Goal: Information Seeking & Learning: Understand process/instructions

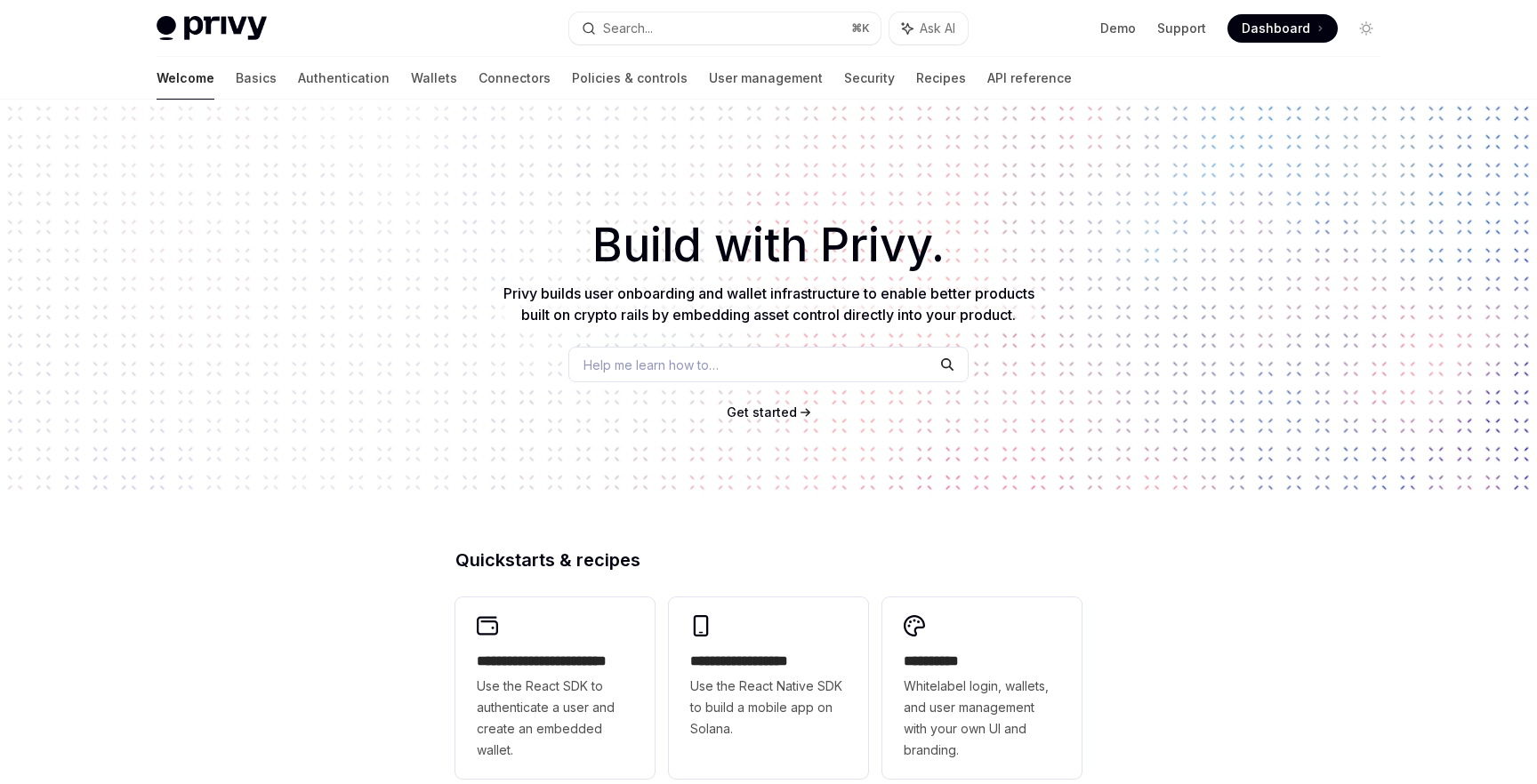
click at [1260, 30] on span "Dashboard" at bounding box center [1276, 28] width 69 height 18
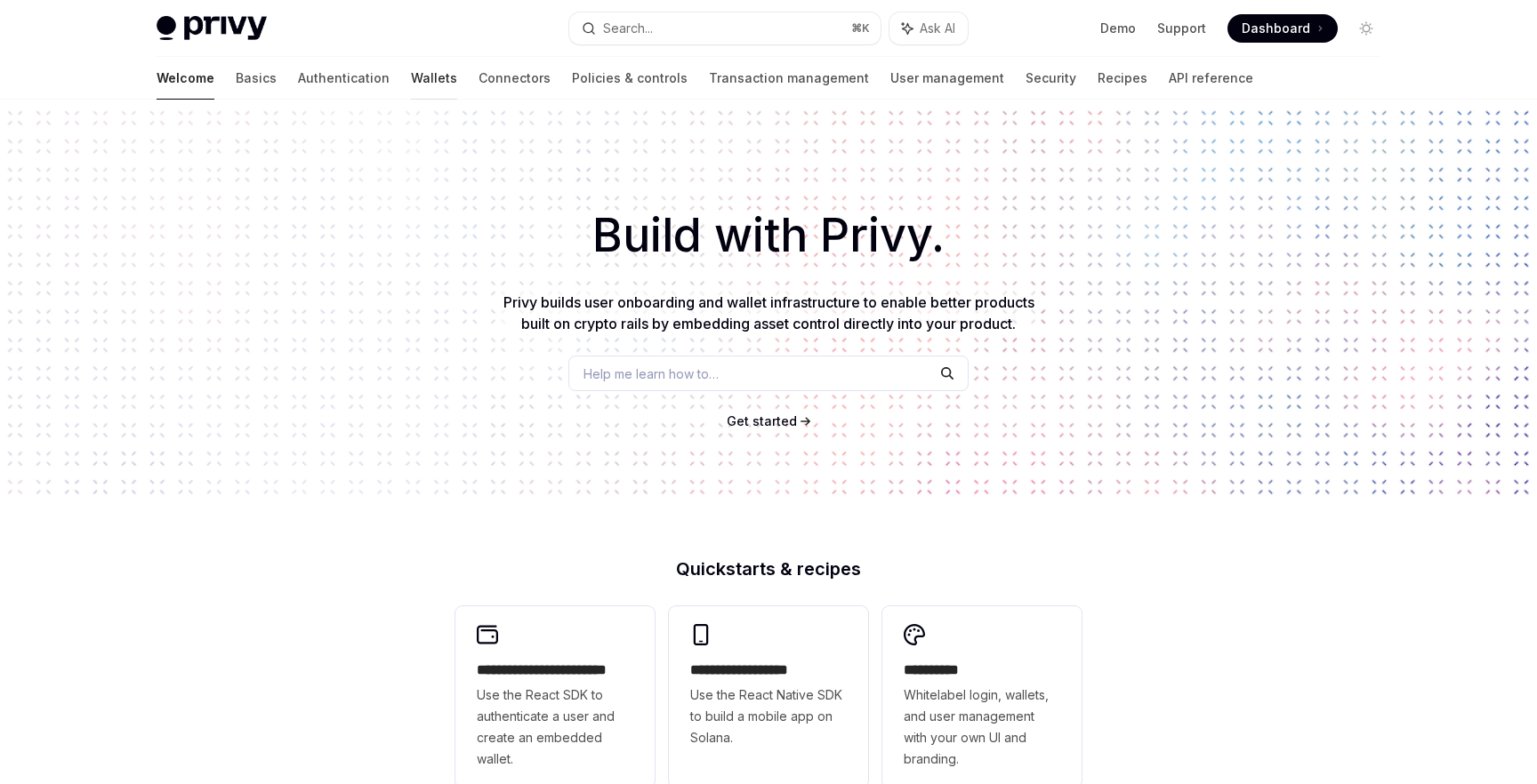
click at [411, 84] on link "Wallets" at bounding box center [434, 78] width 46 height 43
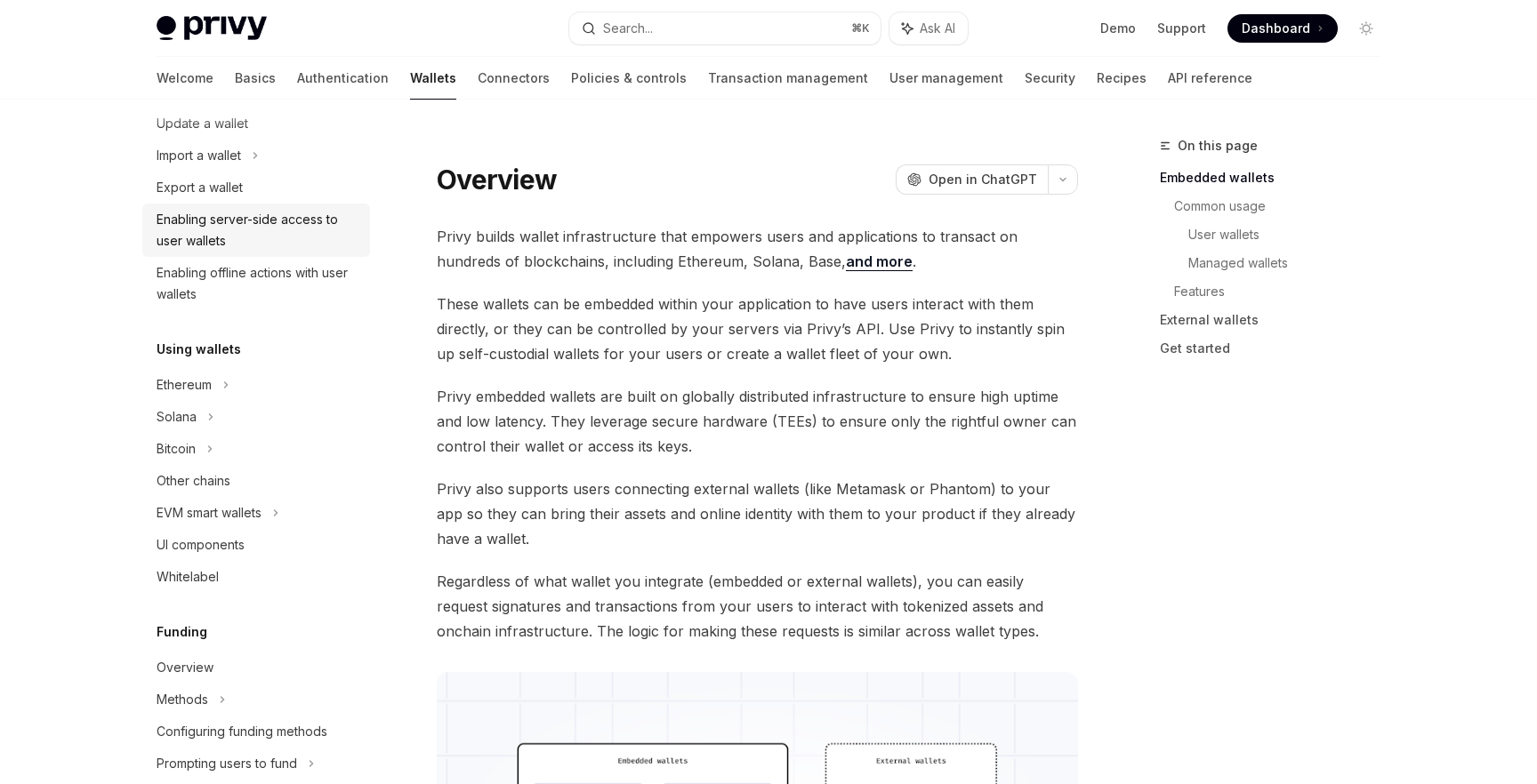
scroll to position [319, 0]
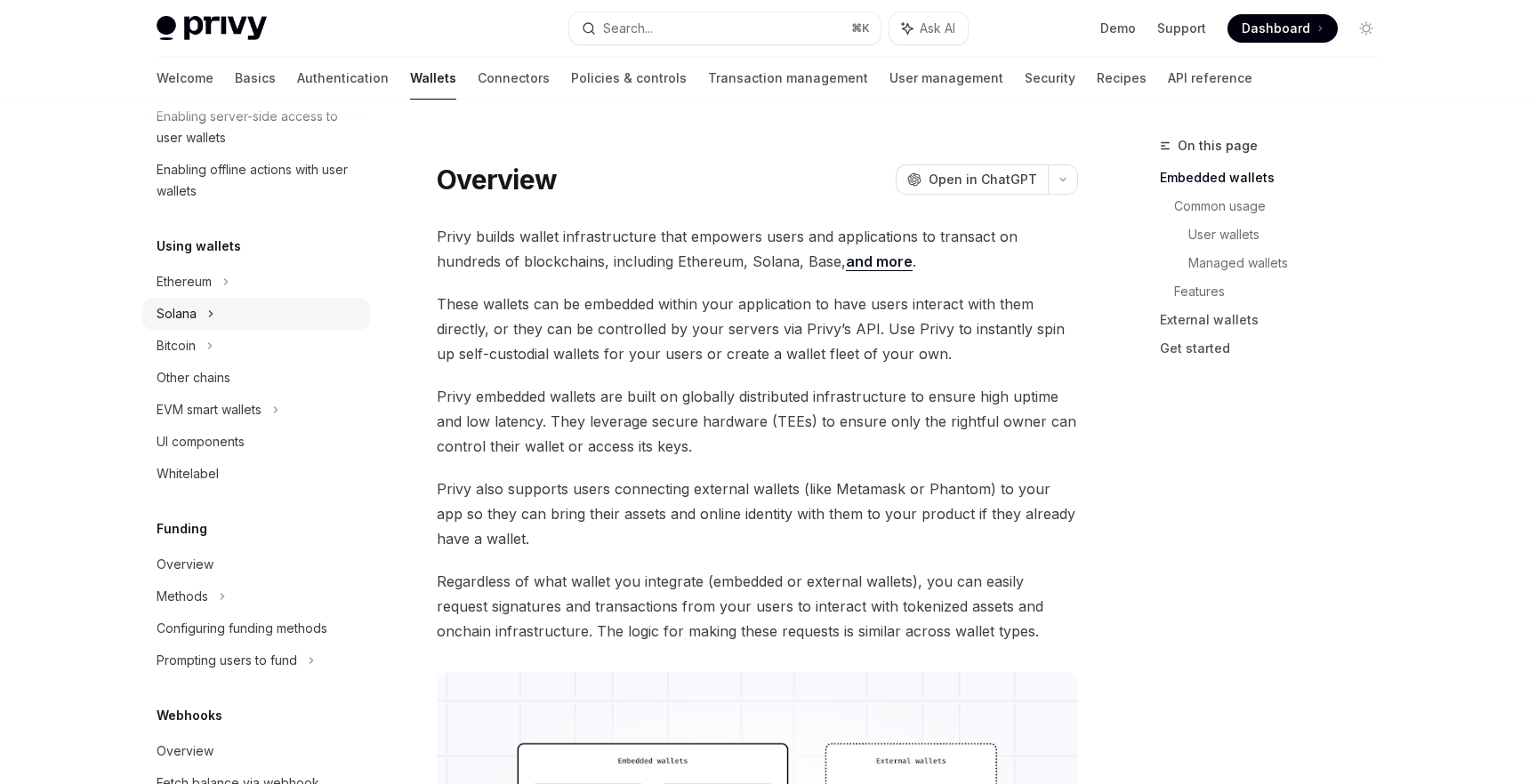
click at [197, 327] on div "Solana" at bounding box center [256, 314] width 227 height 32
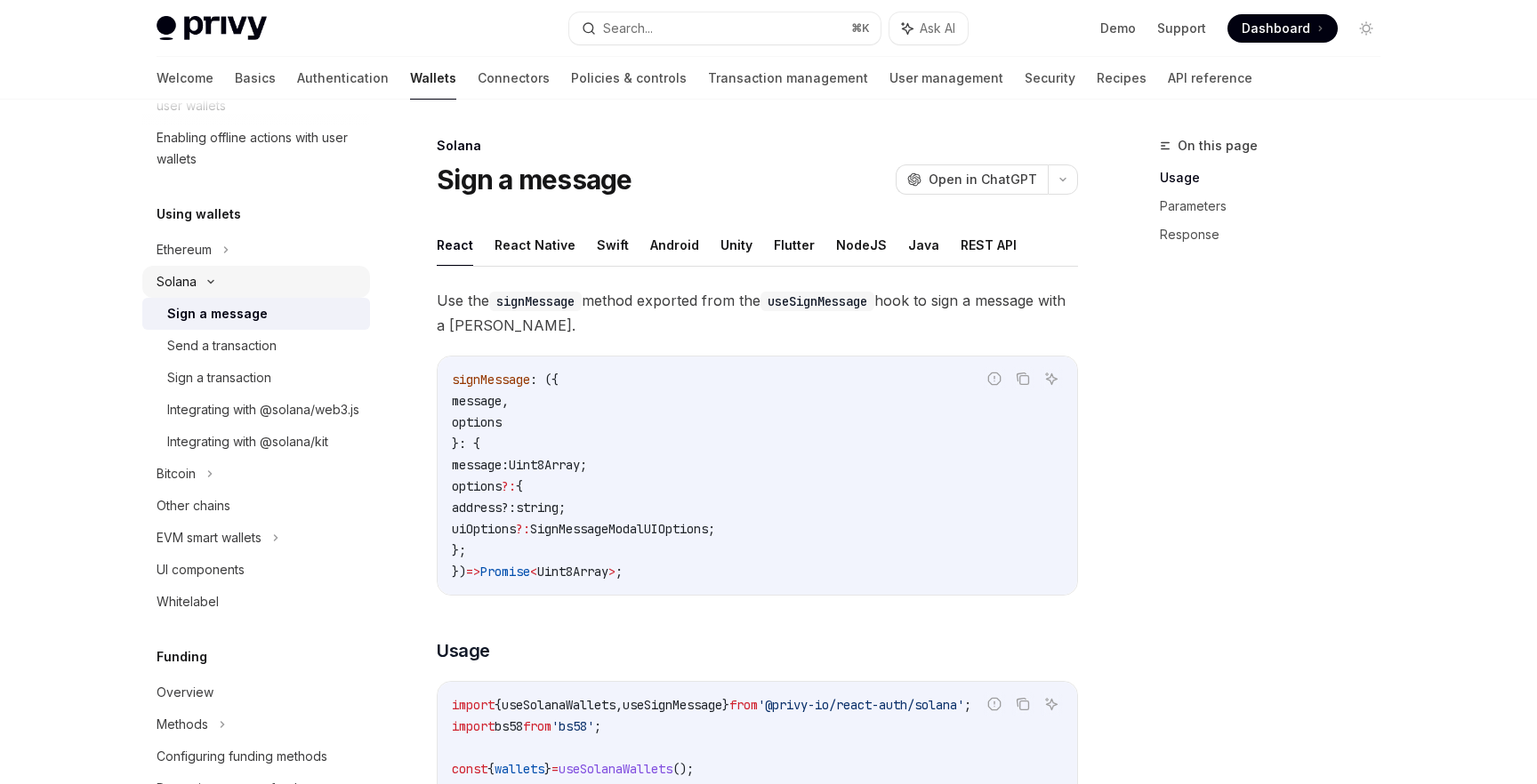
scroll to position [370, 0]
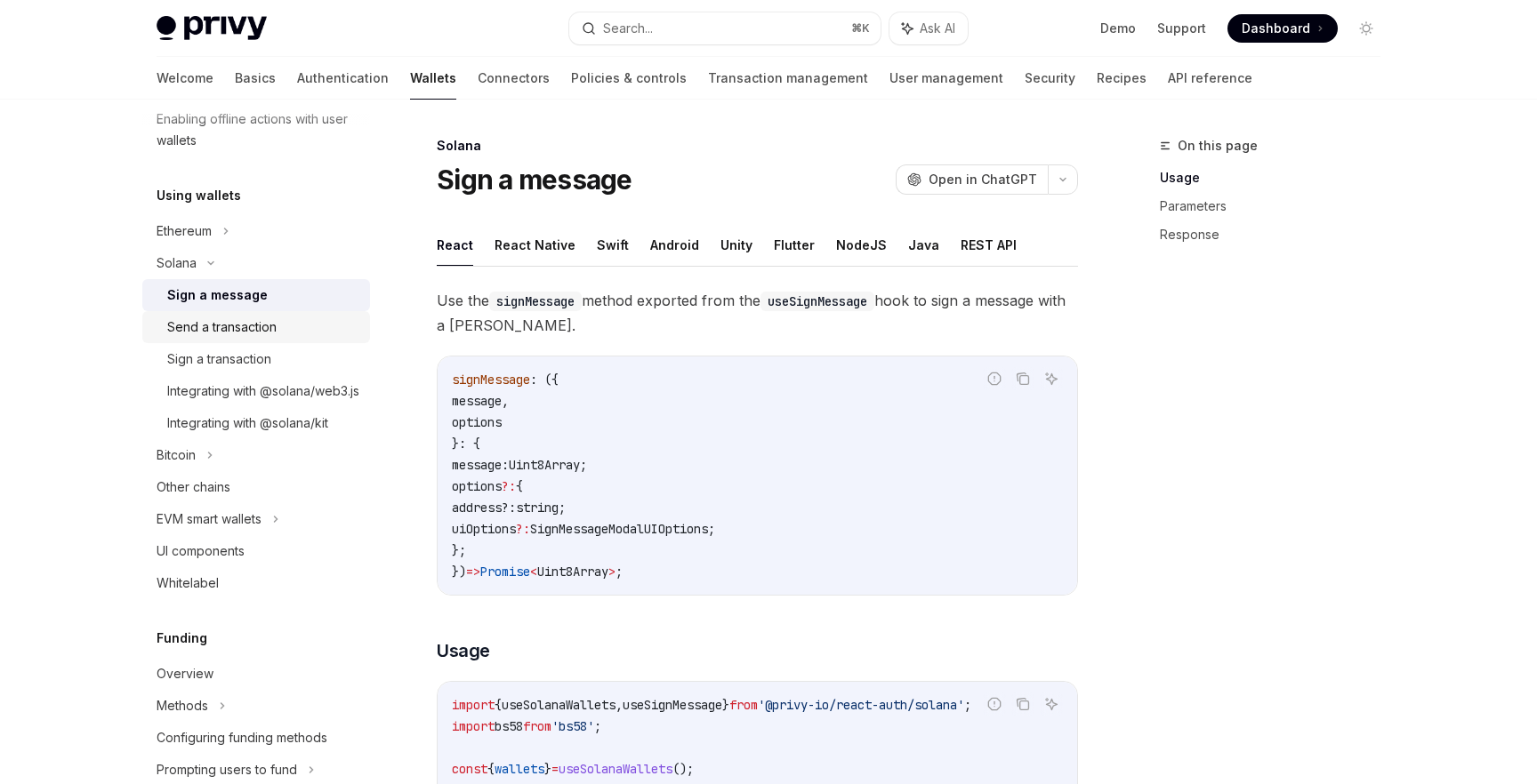
click at [221, 328] on div "Send a transaction" at bounding box center [222, 327] width 109 height 21
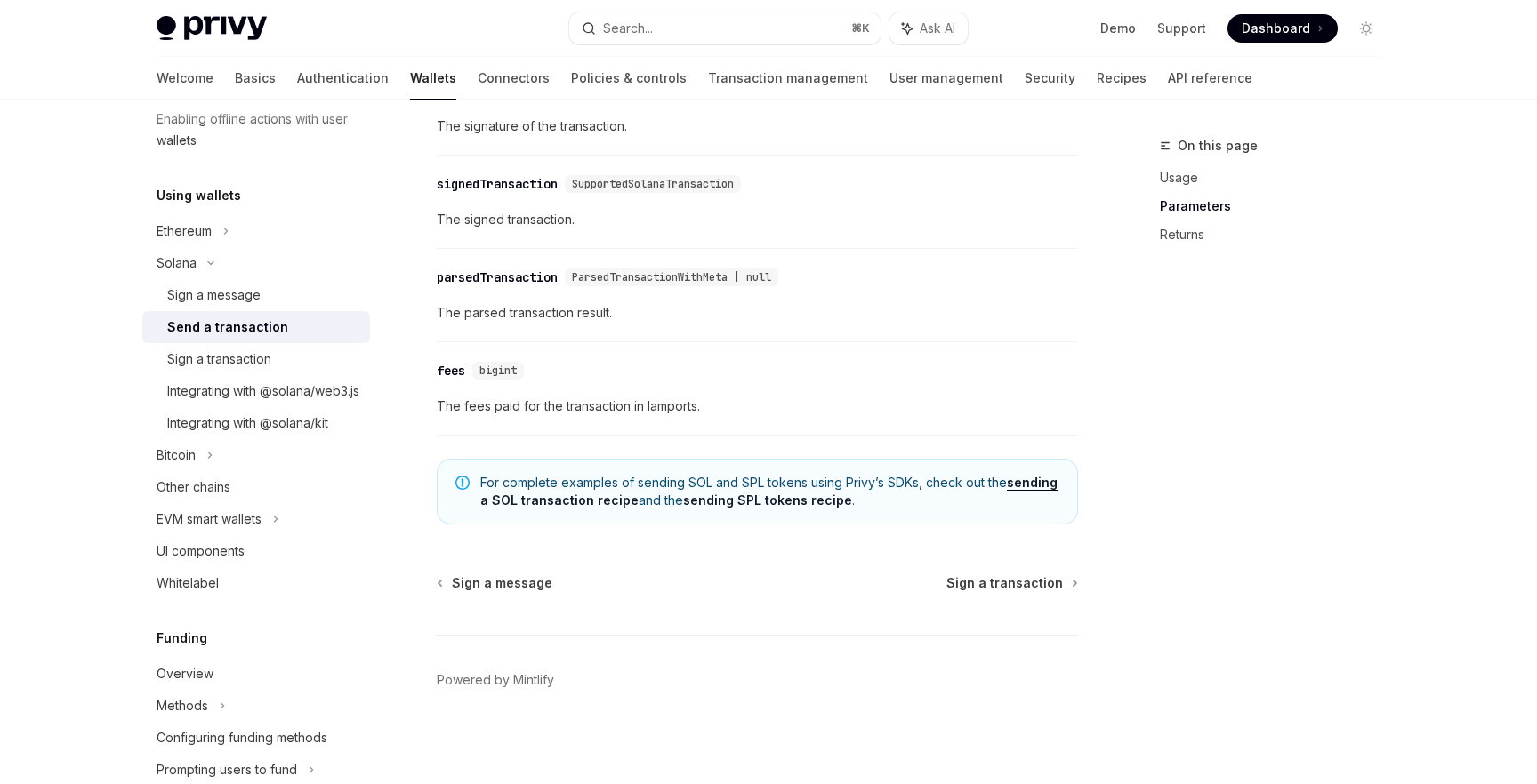
scroll to position [2383, 0]
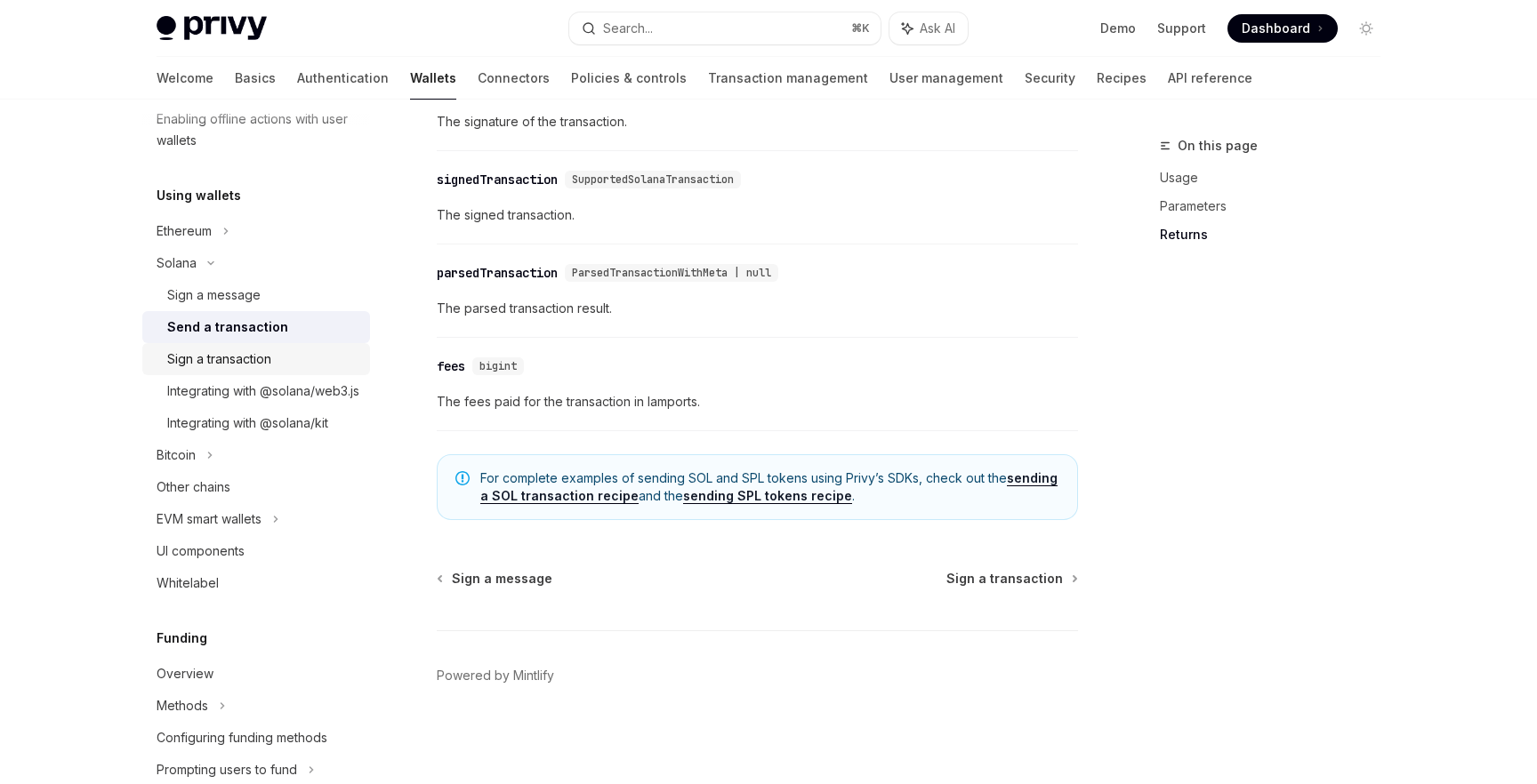
click at [267, 365] on div "Sign a transaction" at bounding box center [219, 359] width 104 height 21
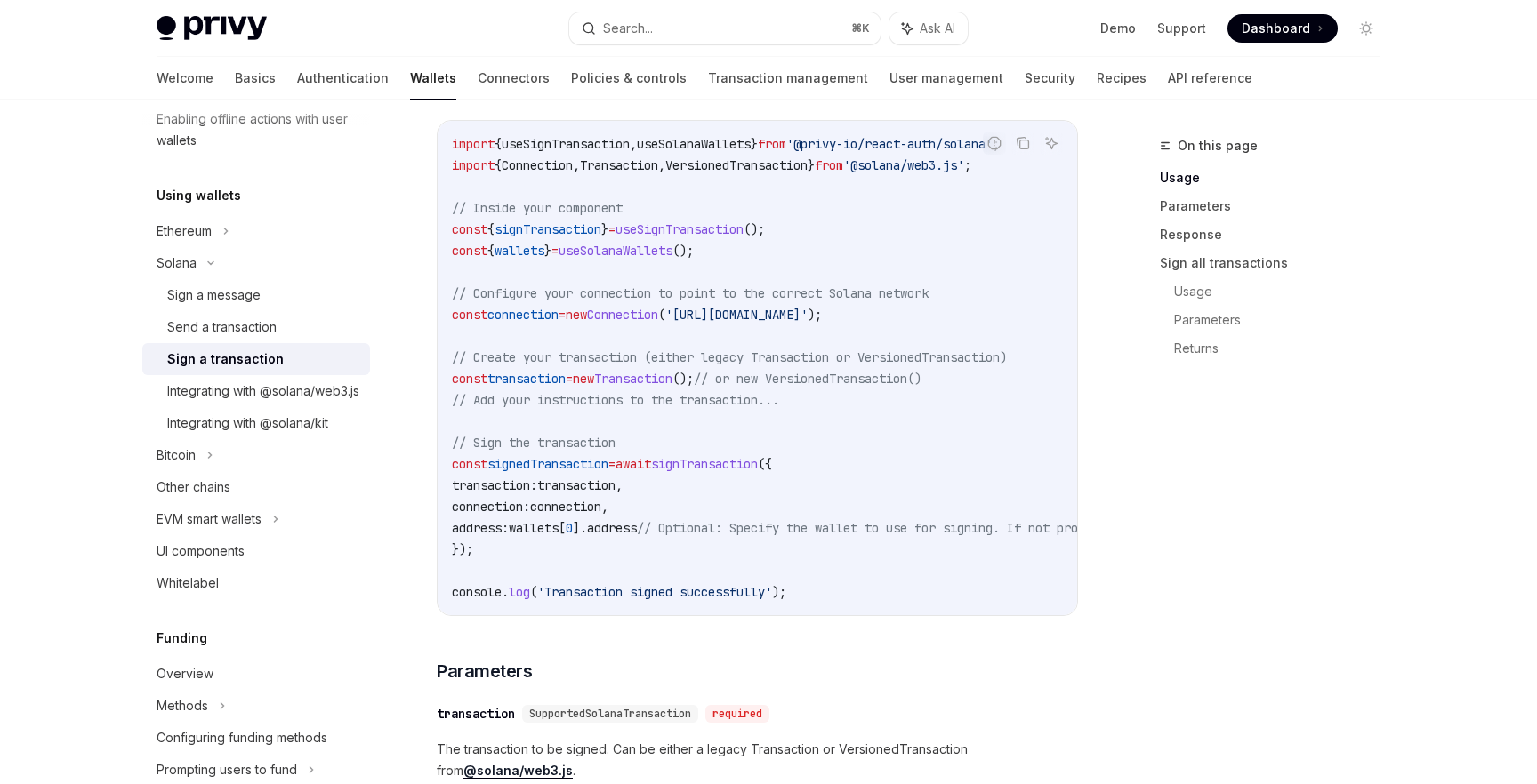
scroll to position [535, 0]
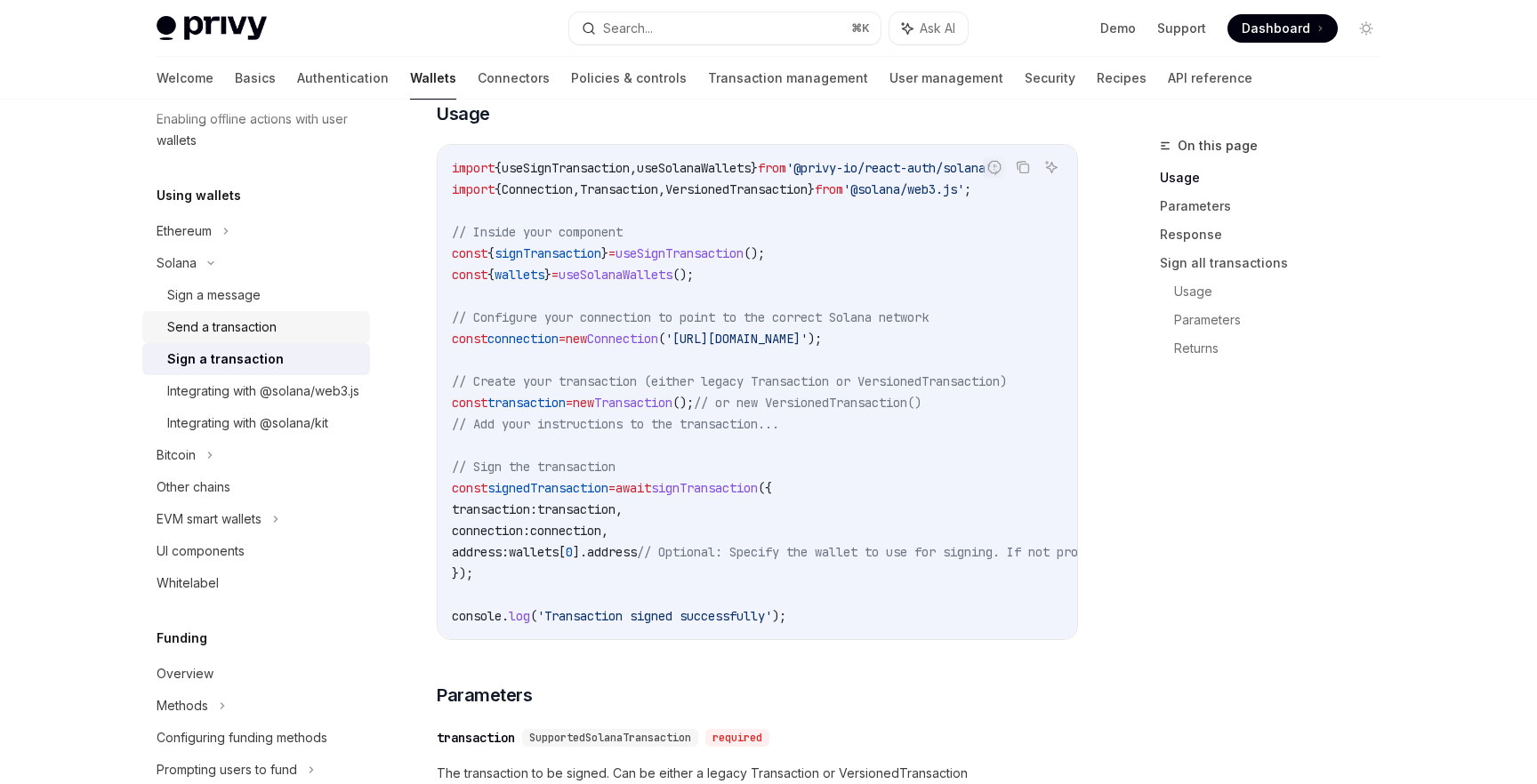
click at [274, 324] on div "Send a transaction" at bounding box center [222, 327] width 109 height 21
type textarea "*"
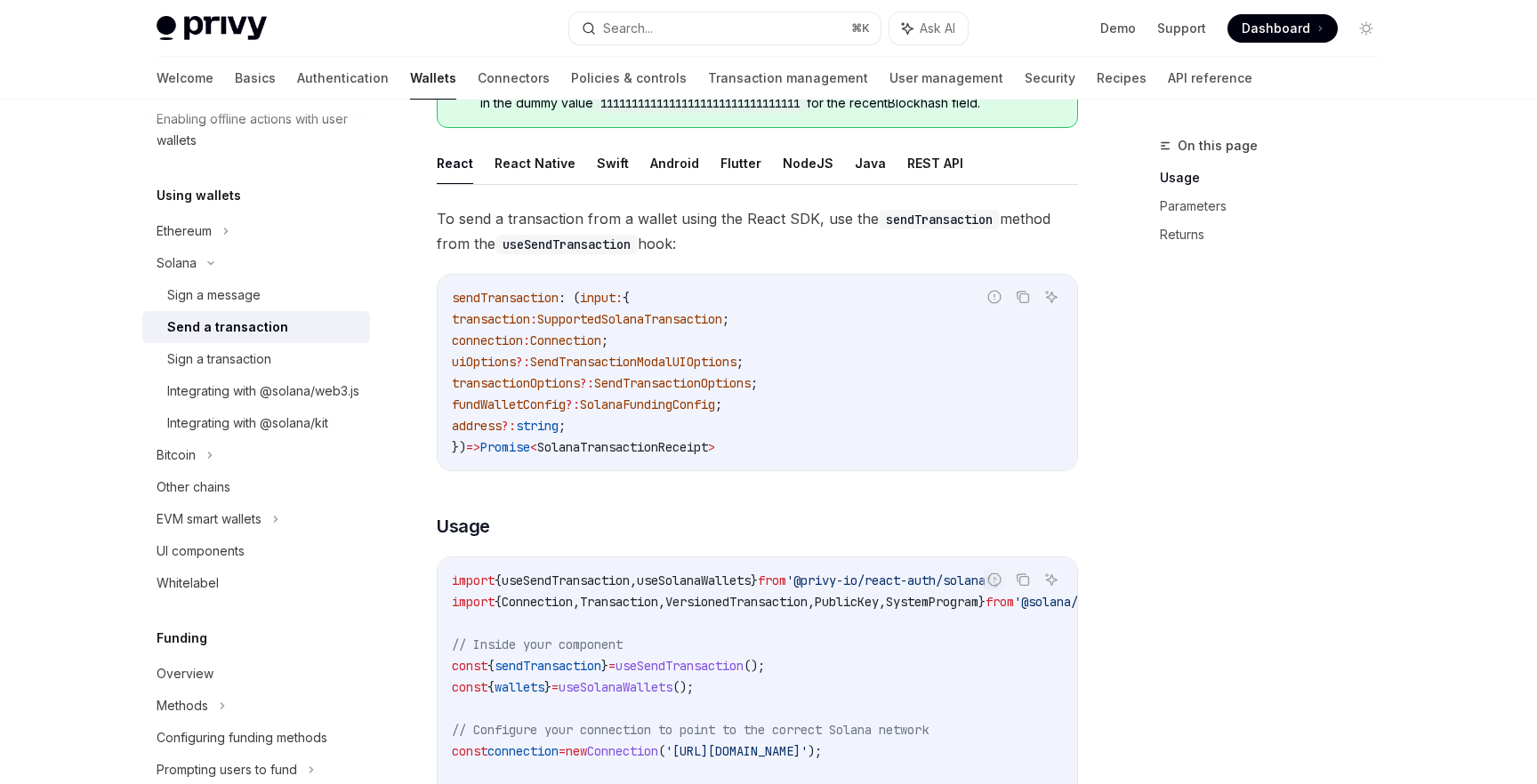
scroll to position [225, 0]
click at [1017, 294] on icon "Copy the contents from the code block" at bounding box center [1021, 294] width 9 height 8
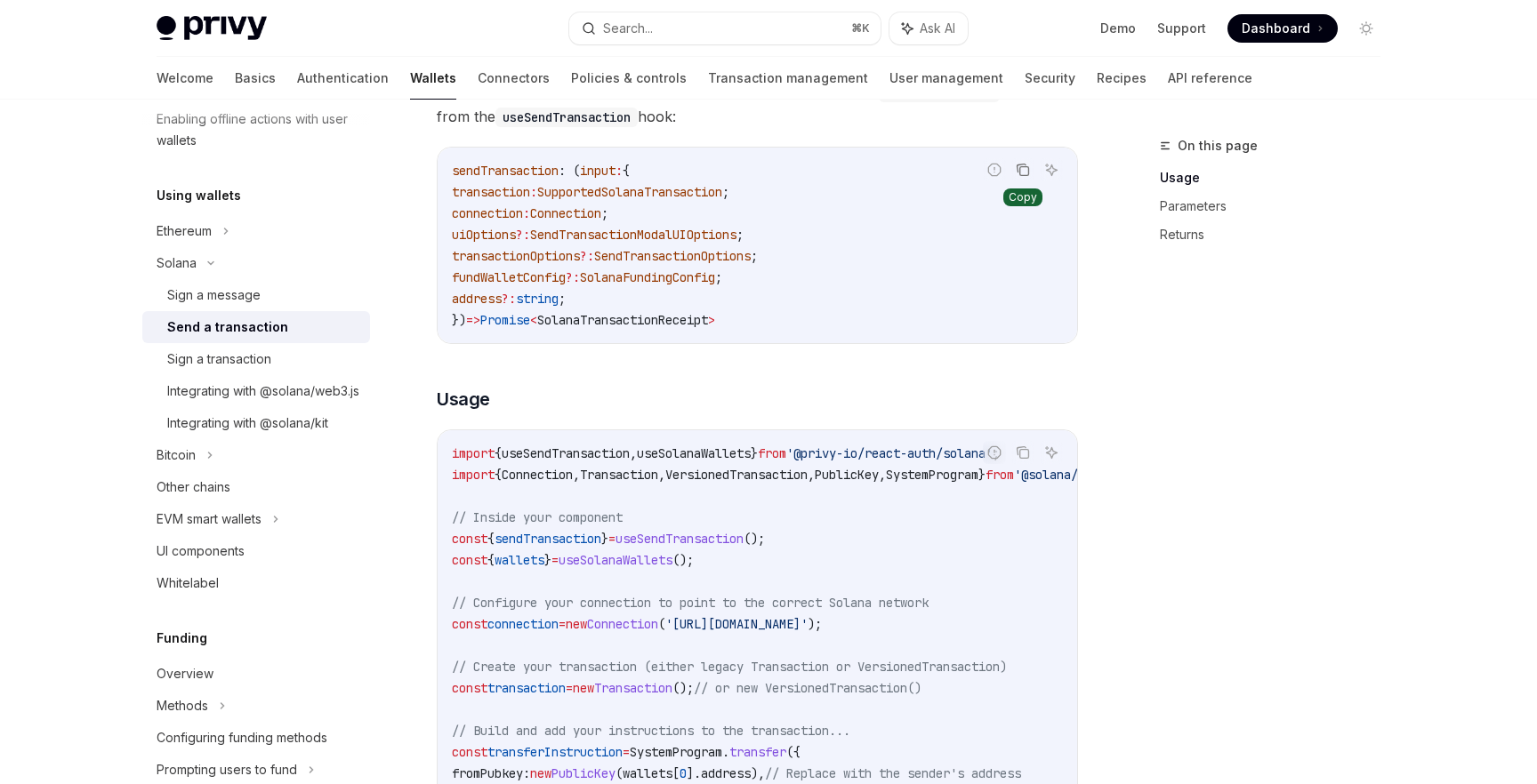
scroll to position [365, 0]
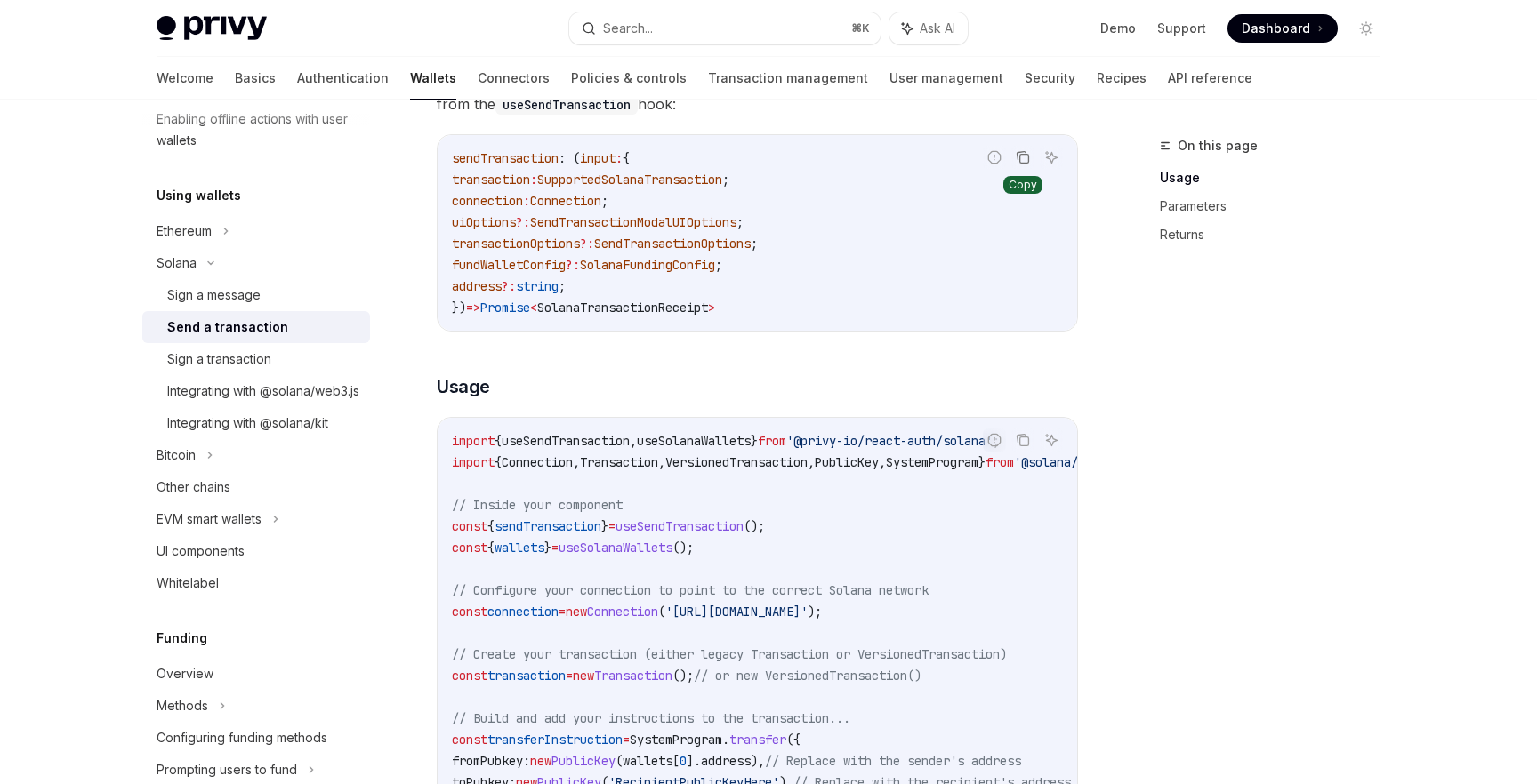
click at [1020, 152] on icon "Copy the contents from the code block" at bounding box center [1021, 156] width 9 height 8
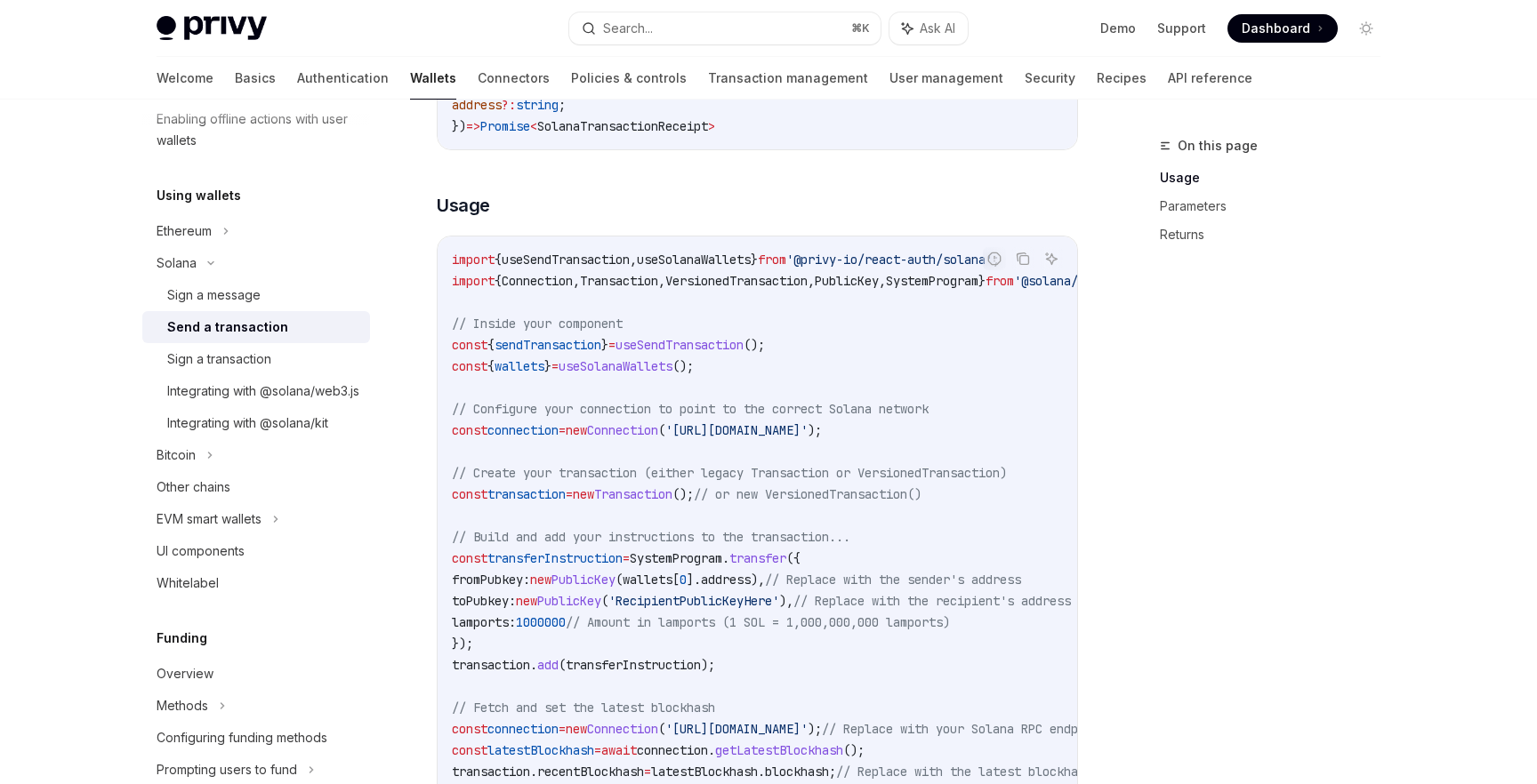
scroll to position [536, 0]
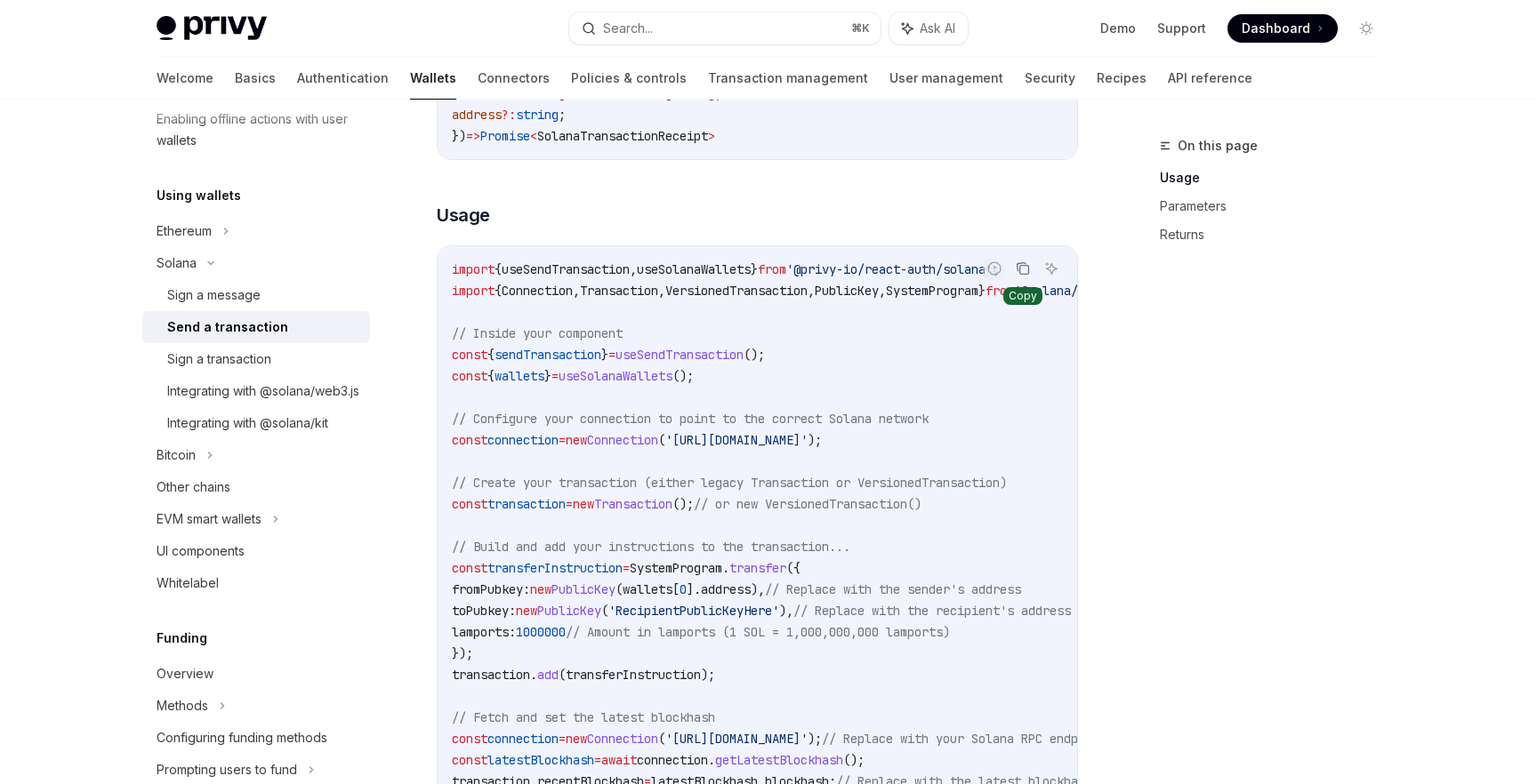
click at [1025, 265] on icon "Copy the contents from the code block" at bounding box center [1022, 268] width 14 height 14
